Goal: Find specific page/section: Find specific page/section

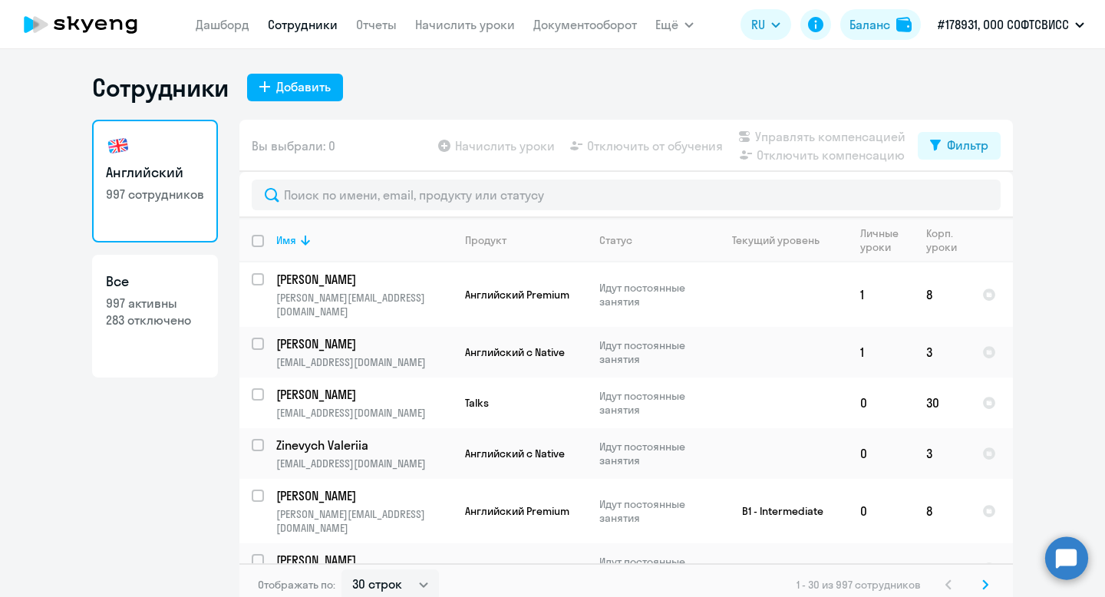
select select "30"
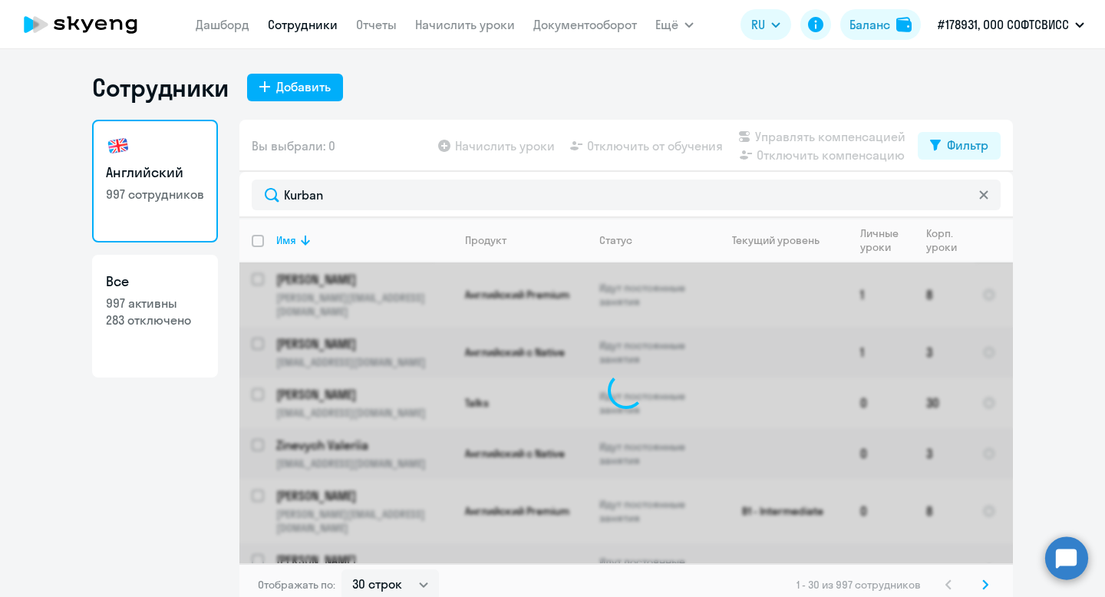
type input "Kurban"
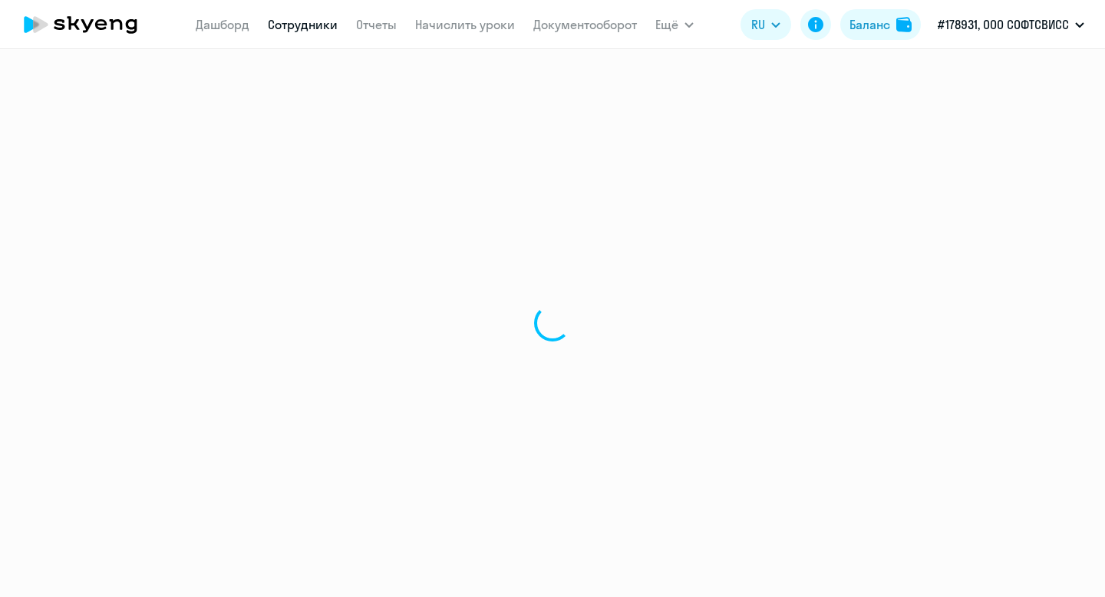
select select "30"
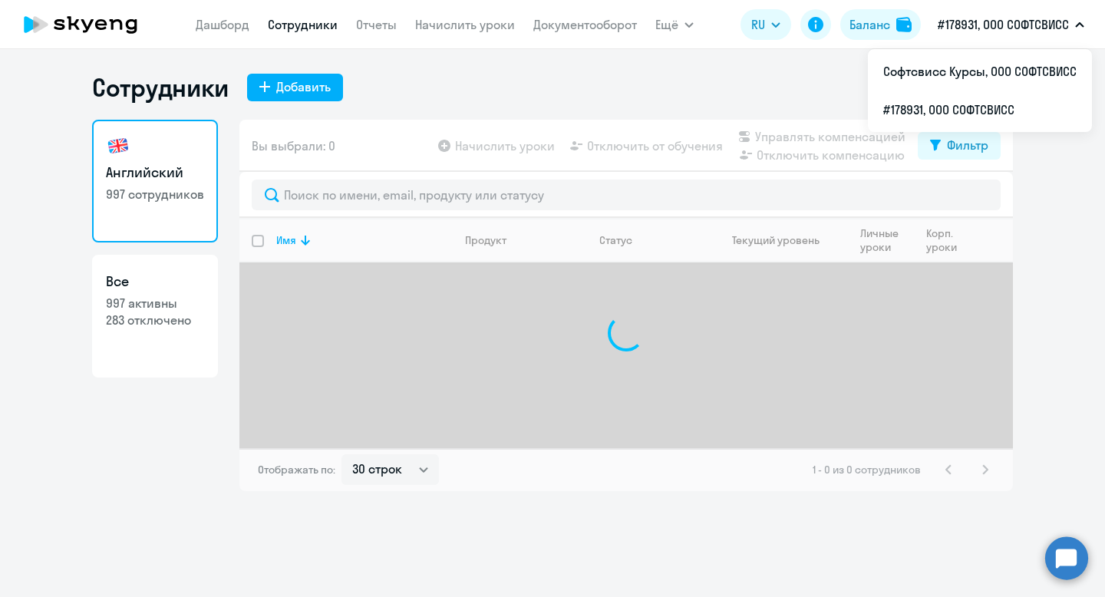
click at [1013, 27] on p "#178931, ООО СОФТСВИСС" at bounding box center [1003, 24] width 131 height 18
click at [1005, 107] on li "#178931, ООО СОФТСВИСС" at bounding box center [980, 110] width 224 height 38
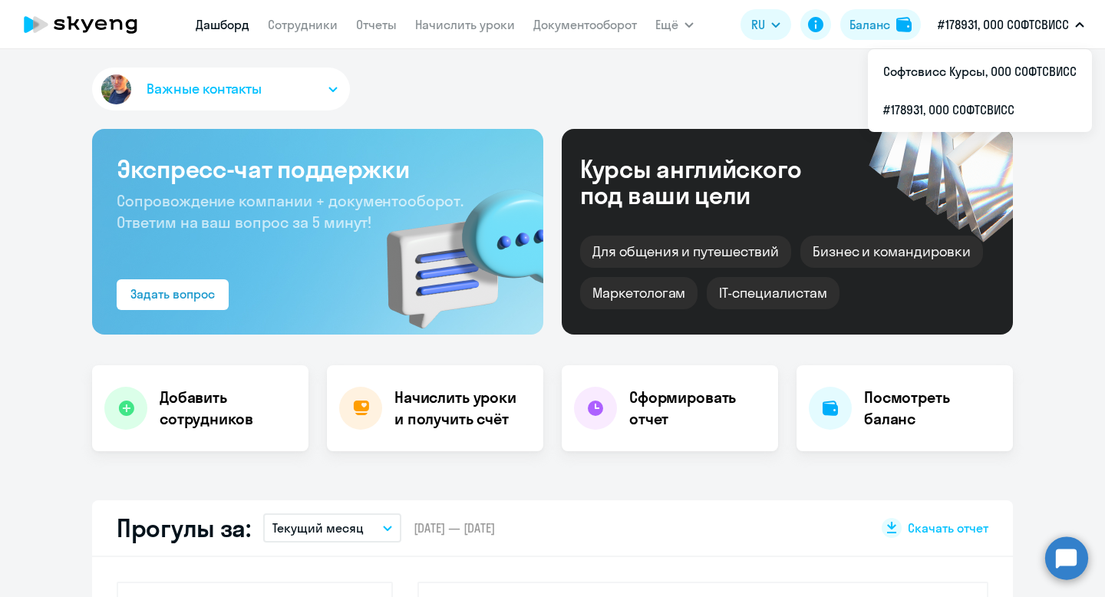
click at [1018, 18] on p "#178931, ООО СОФТСВИСС" at bounding box center [1003, 24] width 131 height 18
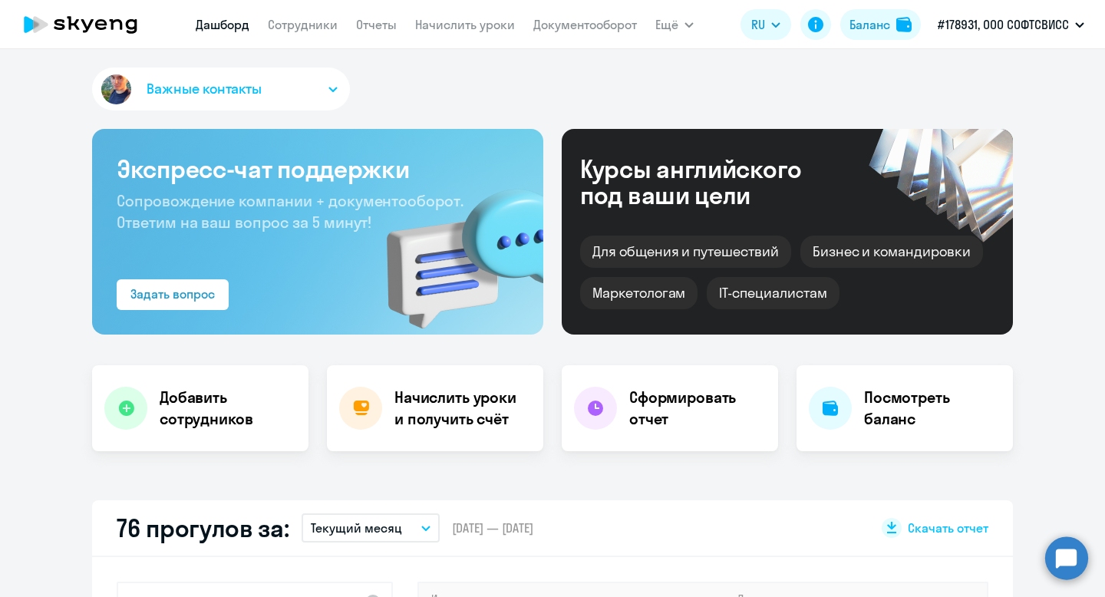
click at [1004, 15] on button "#178931, ООО СОФТСВИСС" at bounding box center [1011, 24] width 162 height 37
click at [1001, 17] on p "#178931, ООО СОФТСВИСС" at bounding box center [1003, 24] width 131 height 18
click at [1005, 28] on p "#178931, ООО СОФТСВИСС" at bounding box center [1003, 24] width 131 height 18
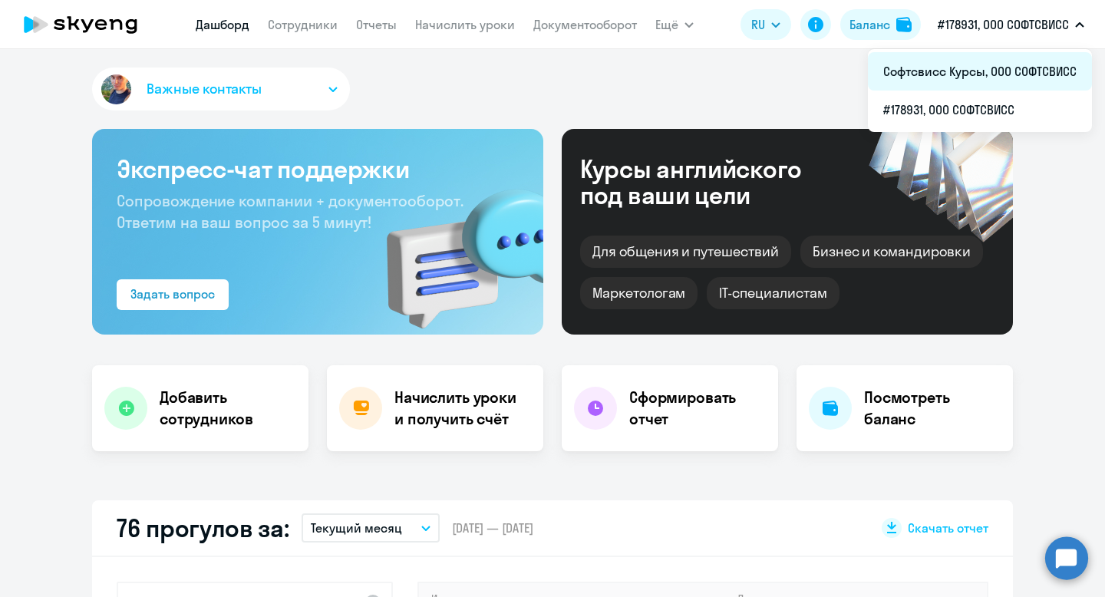
click at [1016, 68] on li "Софтсвисс Курсы, ООО СОФТСВИСС" at bounding box center [980, 71] width 224 height 38
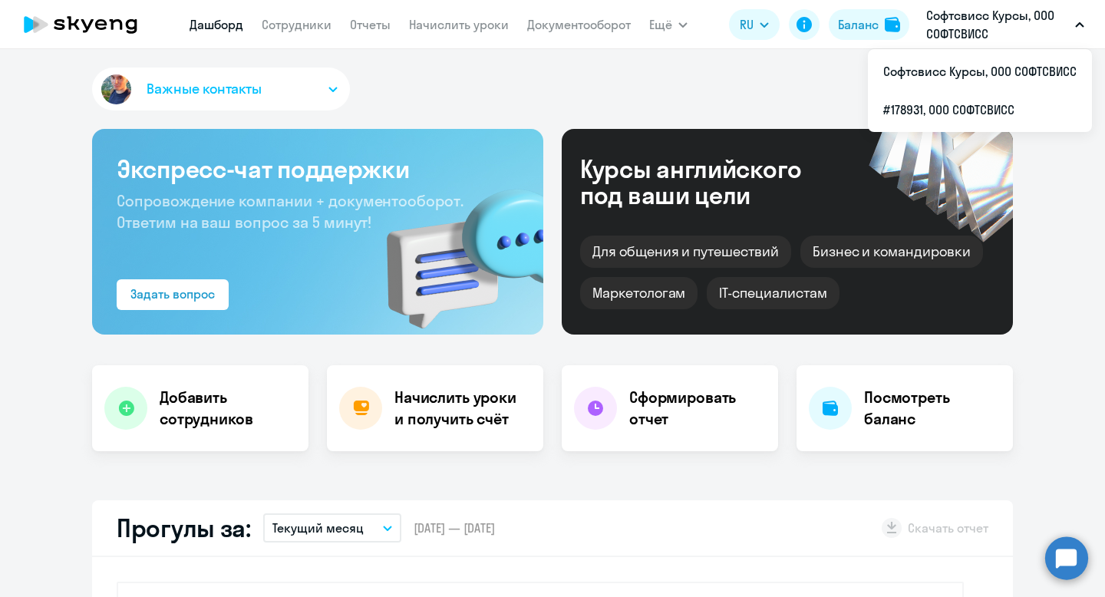
click at [1006, 20] on p "Софтсвисс Курсы, ООО СОФТСВИСС" at bounding box center [997, 24] width 143 height 37
select select "30"
click at [1003, 37] on p "Софтсвисс Курсы, ООО СОФТСВИСС" at bounding box center [997, 24] width 143 height 37
click at [1009, 35] on p "Софтсвисс Курсы, ООО СОФТСВИСС" at bounding box center [997, 24] width 143 height 37
click at [1009, 34] on p "Софтсвисс Курсы, ООО СОФТСВИСС" at bounding box center [997, 24] width 143 height 37
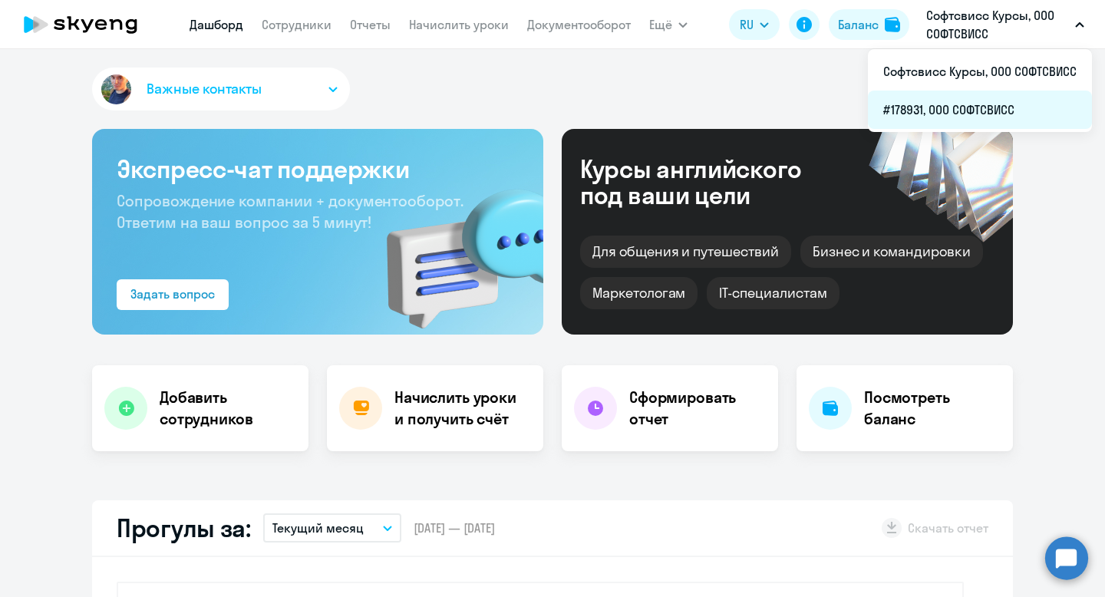
click at [1012, 111] on li "#178931, ООО СОФТСВИСС" at bounding box center [980, 110] width 224 height 38
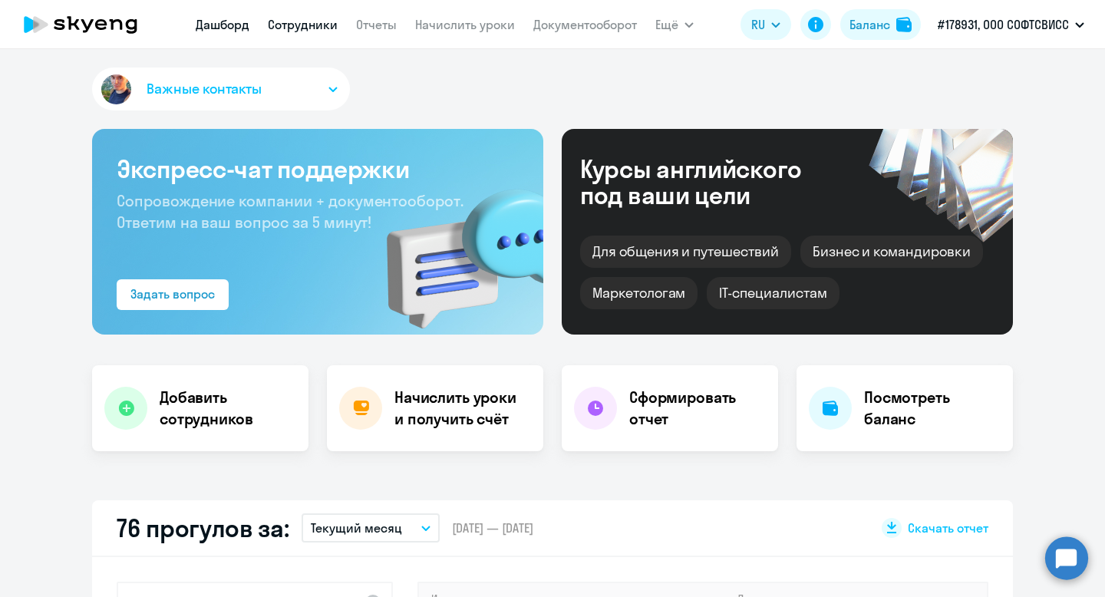
click at [289, 29] on link "Сотрудники" at bounding box center [303, 24] width 70 height 15
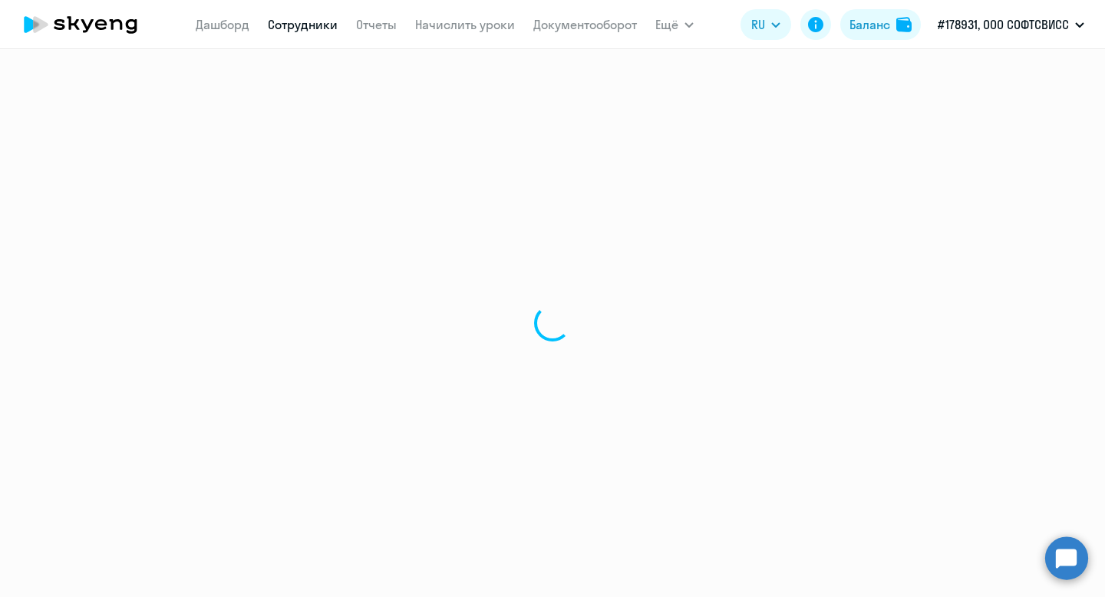
select select "30"
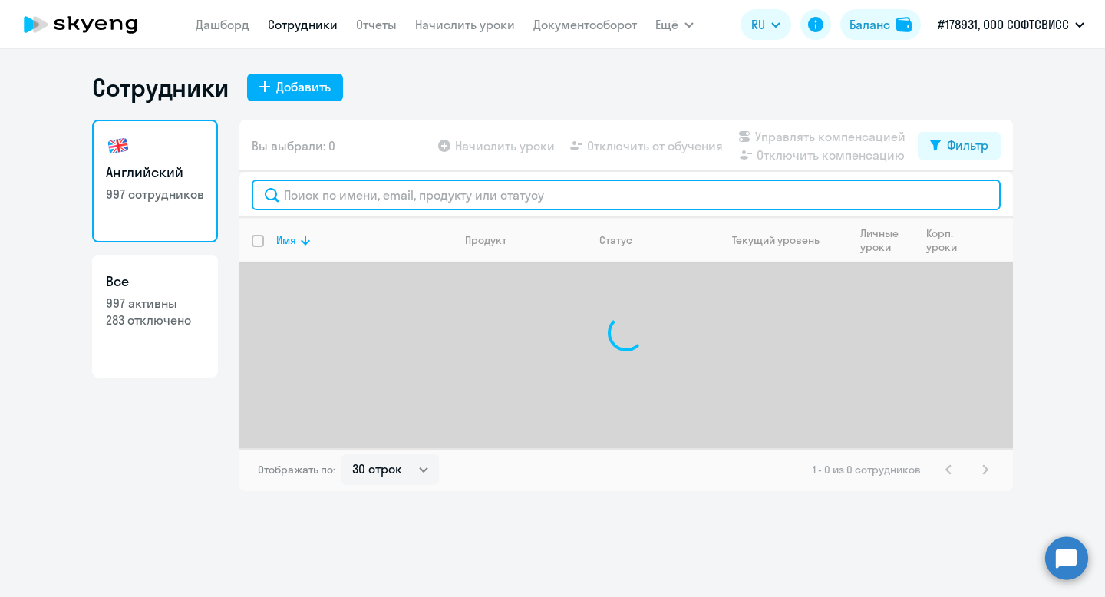
click at [383, 193] on input "text" at bounding box center [626, 195] width 749 height 31
paste input "Kurban"
type input "Kurban"
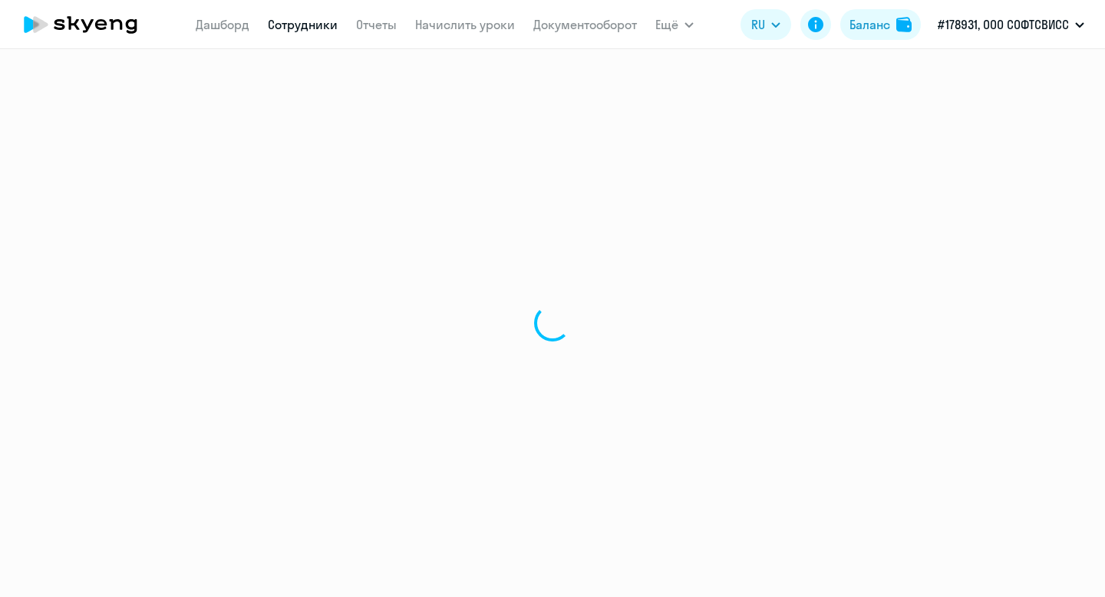
select select "30"
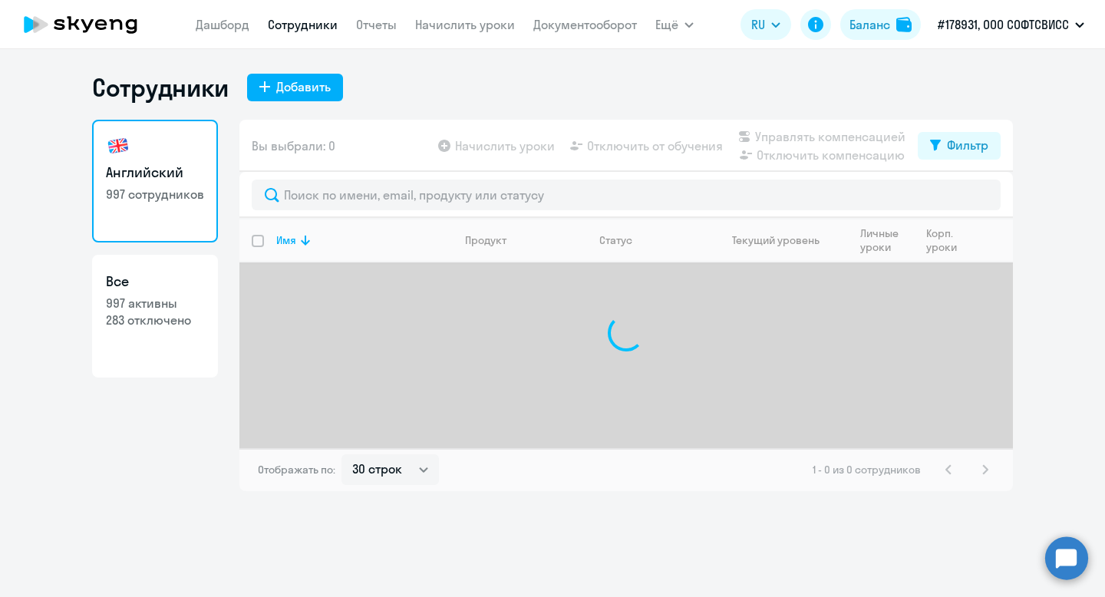
click at [187, 268] on link "Все 997 активны 283 отключено" at bounding box center [155, 316] width 126 height 123
select select "30"
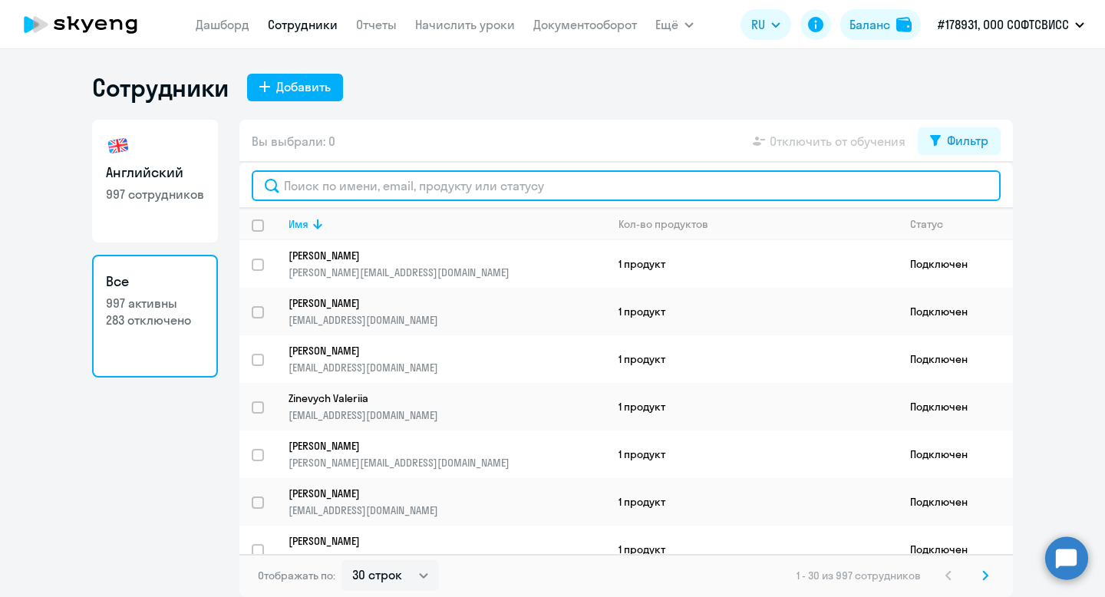
click at [381, 195] on input "text" at bounding box center [626, 185] width 749 height 31
paste input "Kurban"
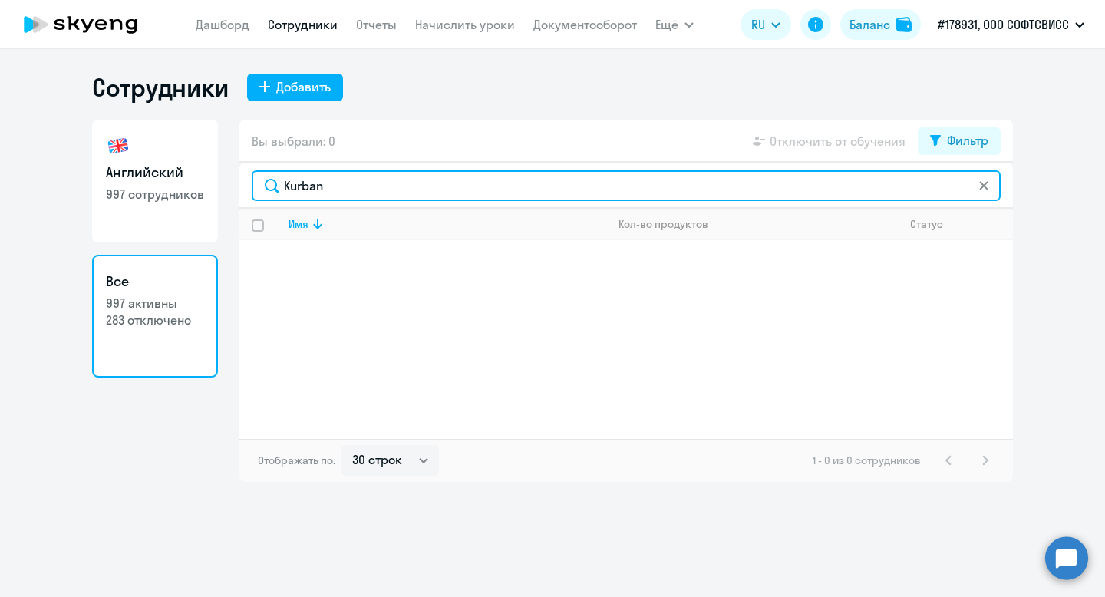
click at [319, 187] on input "Kurban" at bounding box center [626, 185] width 749 height 31
paste input "ivachuk"
click at [297, 187] on input "Kivachuk" at bounding box center [626, 185] width 749 height 31
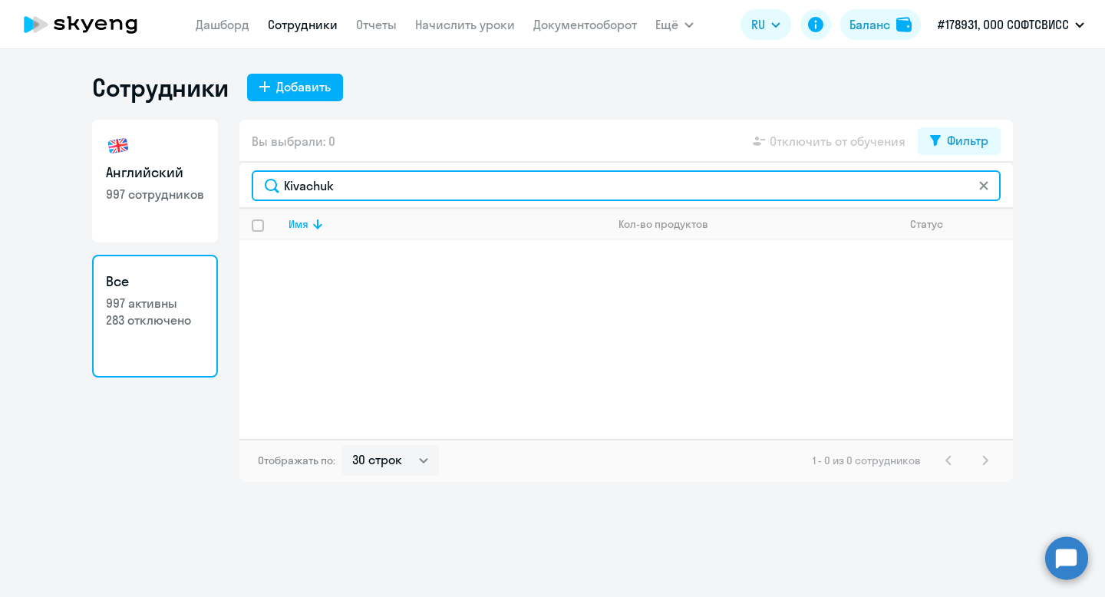
paste input "Bobava"
click at [313, 189] on input "Bobava" at bounding box center [626, 185] width 749 height 31
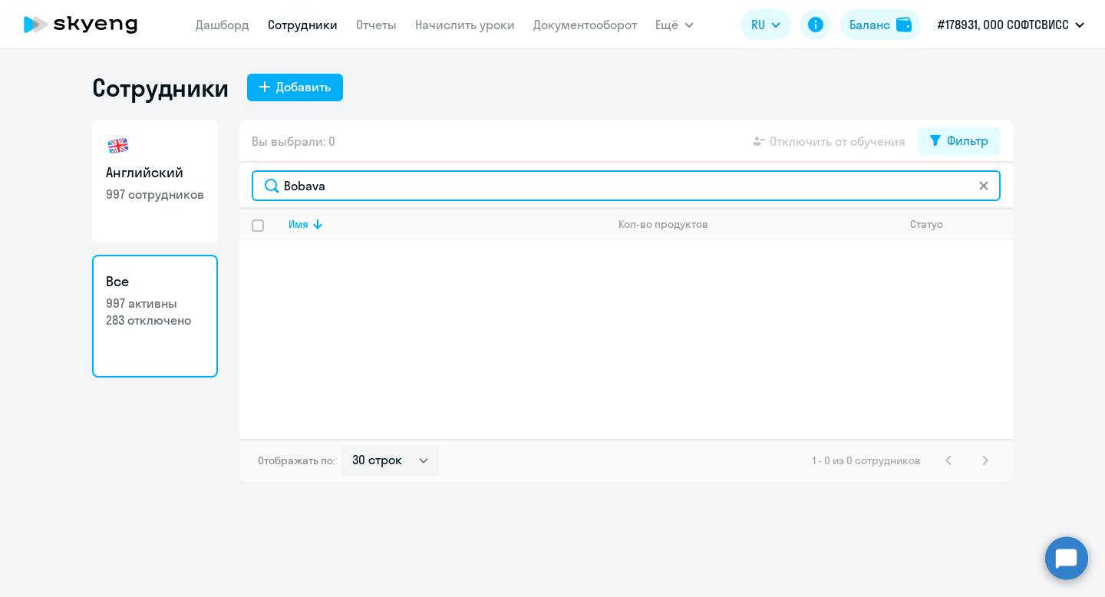
paste input "Dzeraviahin"
click at [312, 196] on input "Dzeraviahina" at bounding box center [626, 185] width 749 height 31
type input "chyro"
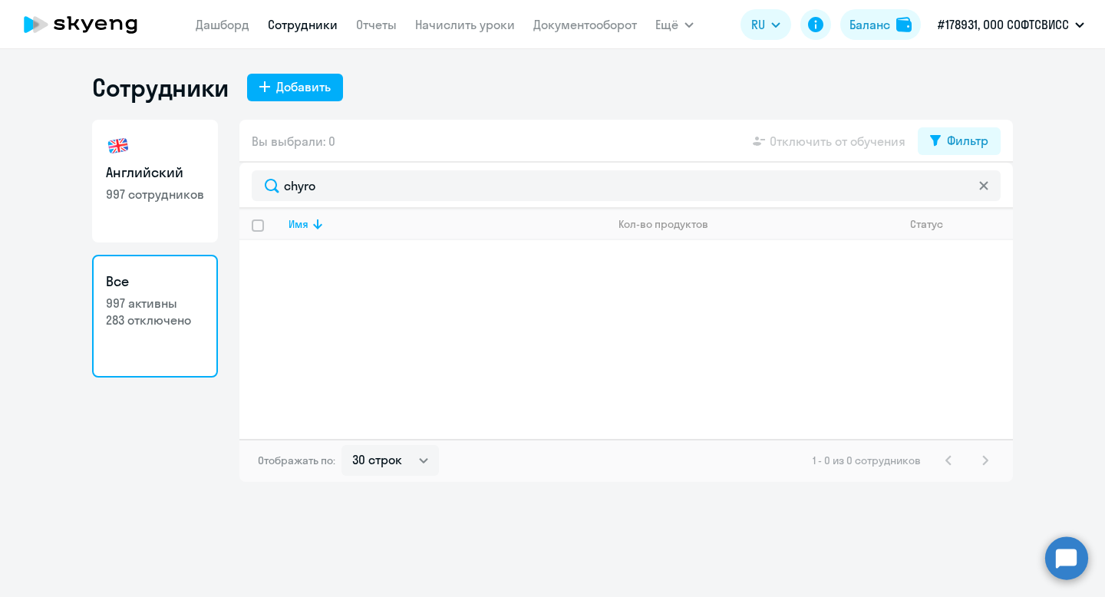
click at [226, 359] on div "Английский 997 сотрудников Все 997 активны 283 отключено Вы выбрали: 0 Отключит…" at bounding box center [552, 301] width 921 height 362
click at [186, 336] on link "Все 997 активны 283 отключено" at bounding box center [155, 316] width 126 height 123
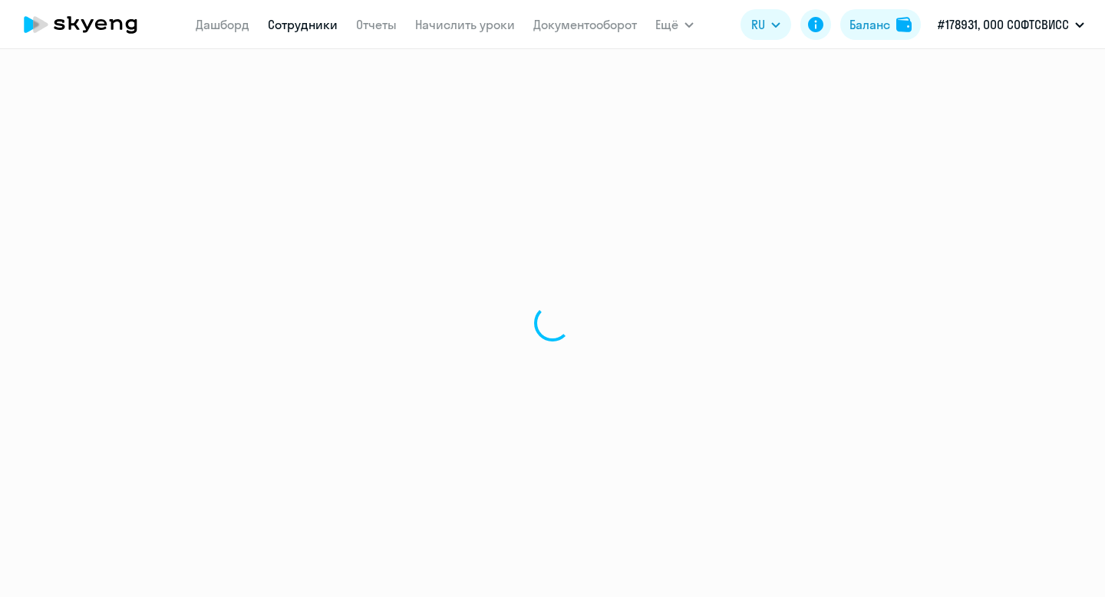
select select "30"
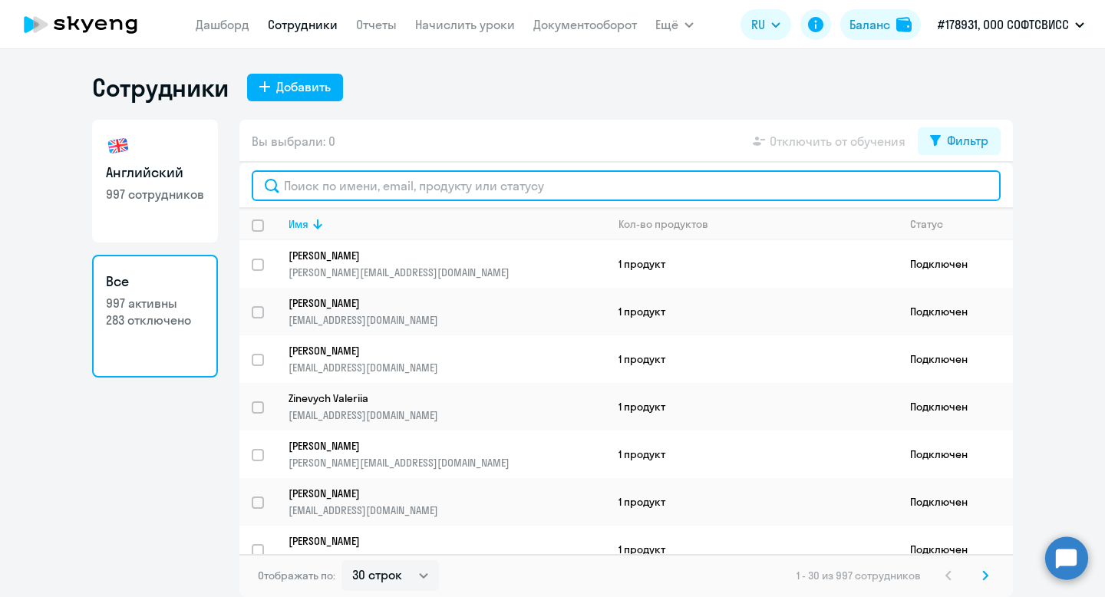
click at [390, 182] on input "text" at bounding box center [626, 185] width 749 height 31
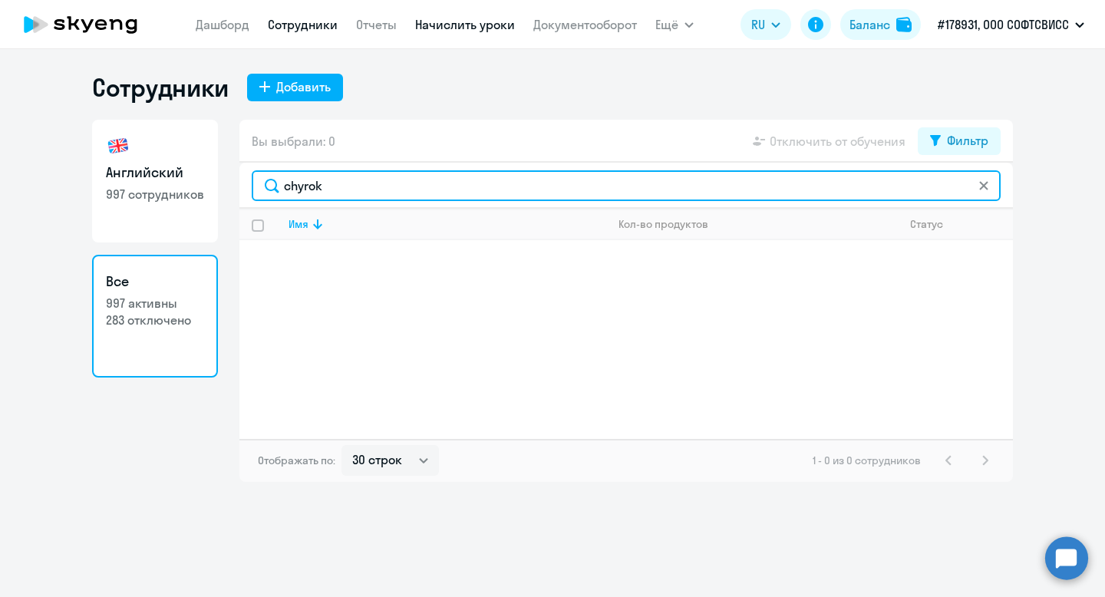
type input "chyrok"
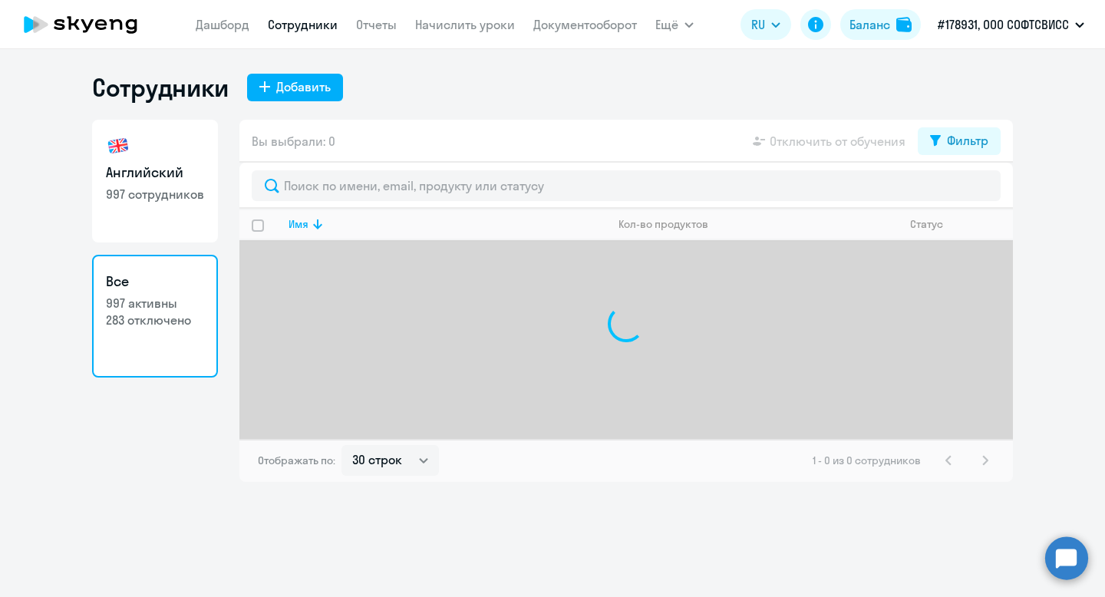
select select "30"
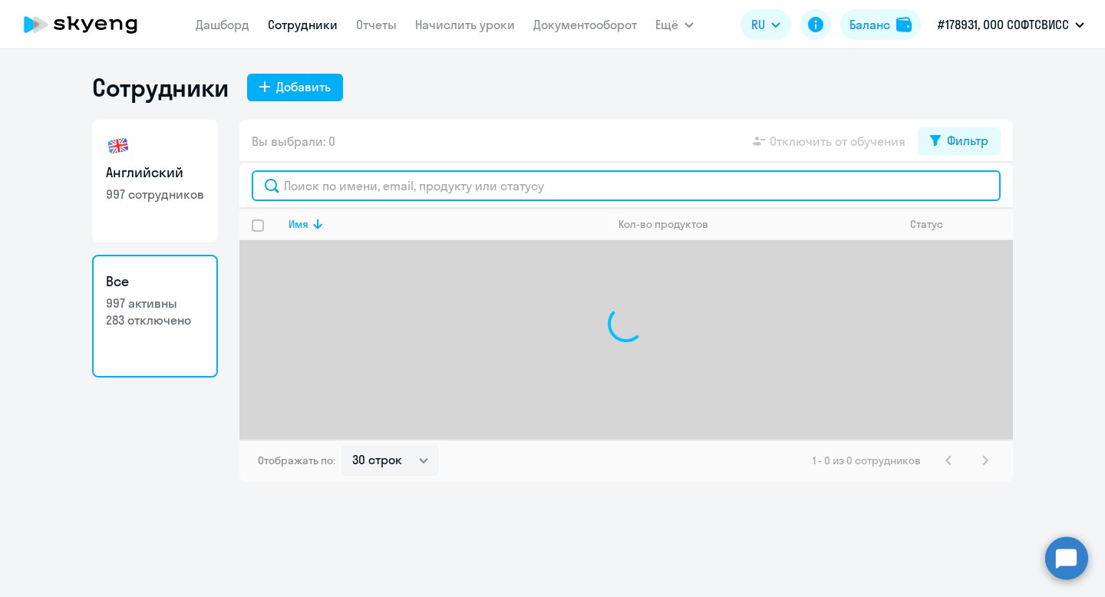
click at [332, 187] on input "text" at bounding box center [626, 185] width 749 height 31
type input "c"
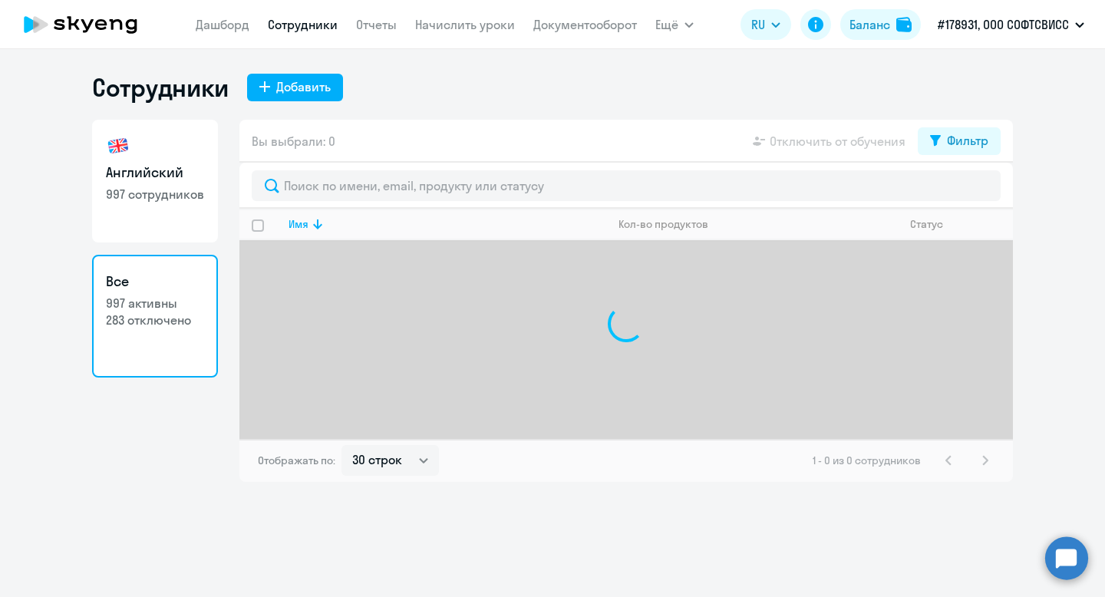
click at [117, 217] on link "Английский 997 сотрудников" at bounding box center [155, 181] width 126 height 123
select select "30"
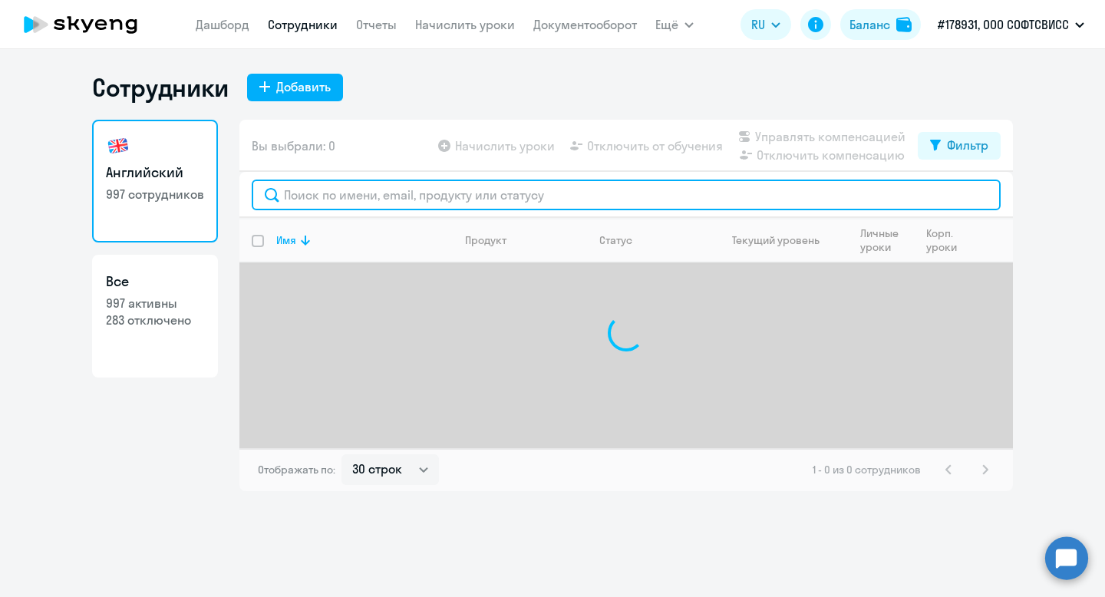
click at [414, 197] on input "text" at bounding box center [626, 195] width 749 height 31
type input "chyrok"
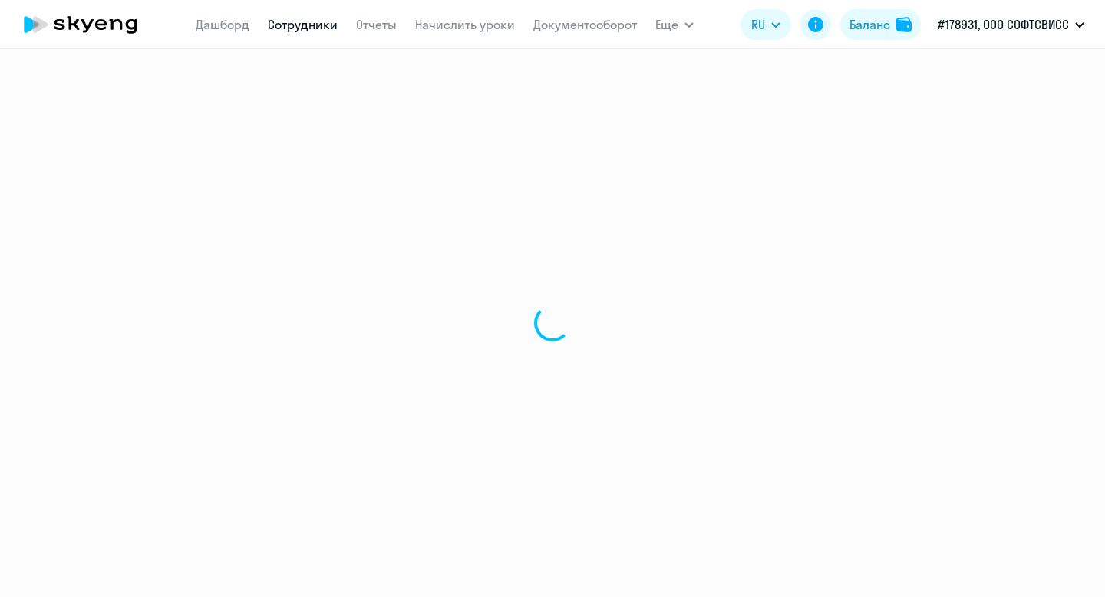
select select "30"
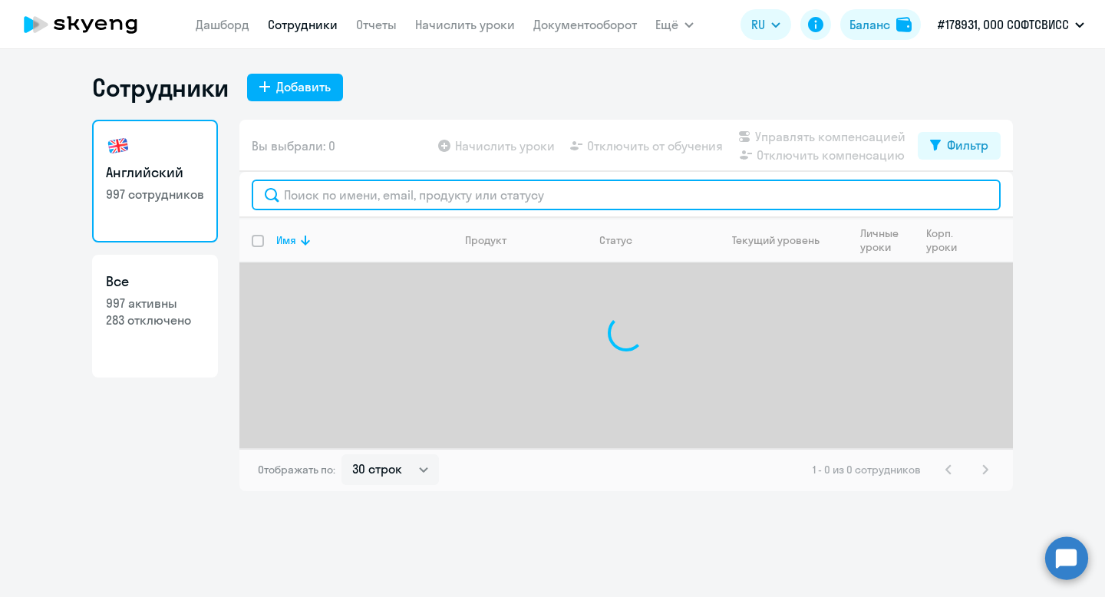
click at [381, 193] on input "text" at bounding box center [626, 195] width 749 height 31
type input "chyrok"
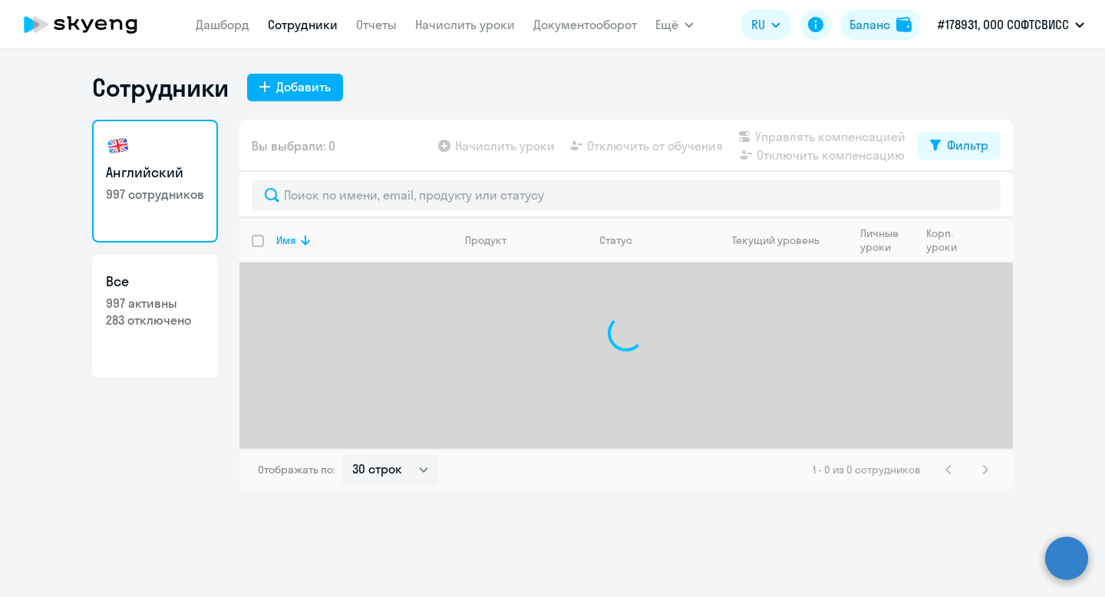
select select "30"
click at [207, 26] on link "Дашборд" at bounding box center [223, 24] width 54 height 15
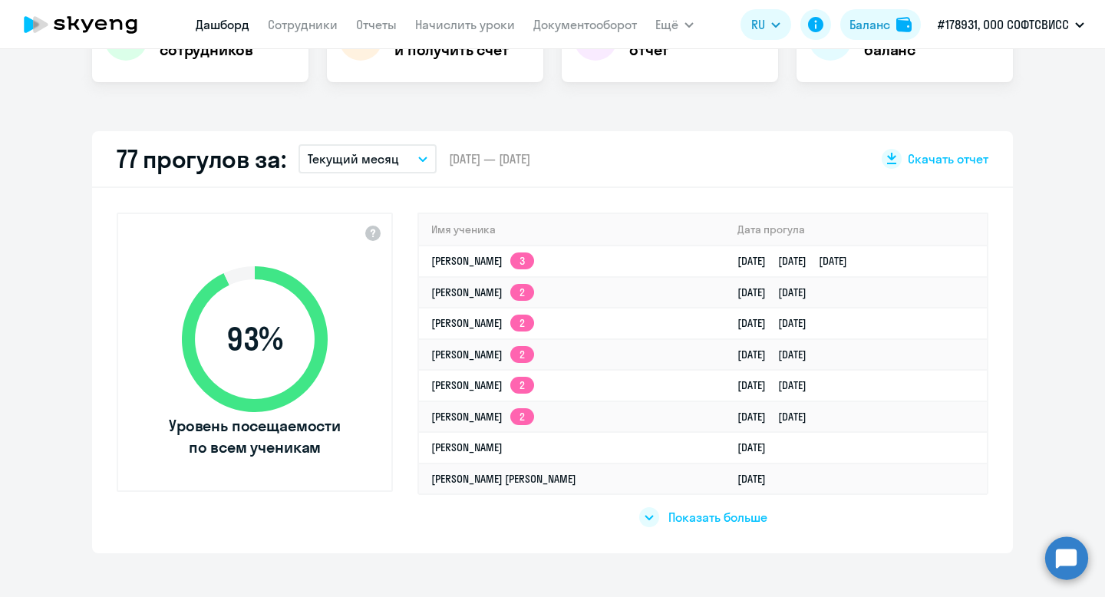
scroll to position [370, 0]
